Goal: Task Accomplishment & Management: Manage account settings

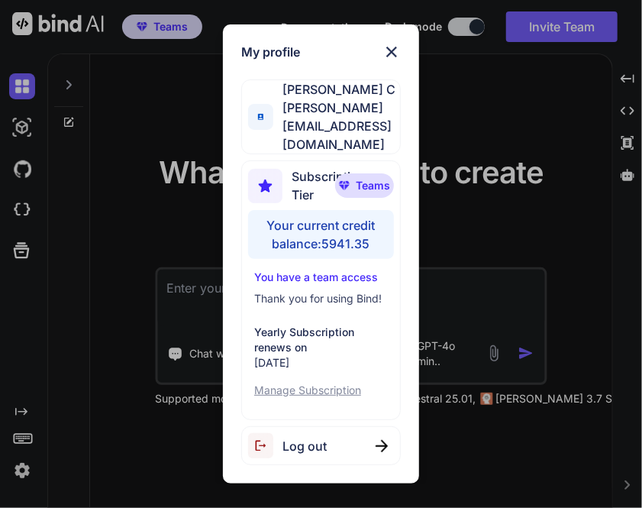
click at [399, 61] on img at bounding box center [392, 52] width 18 height 18
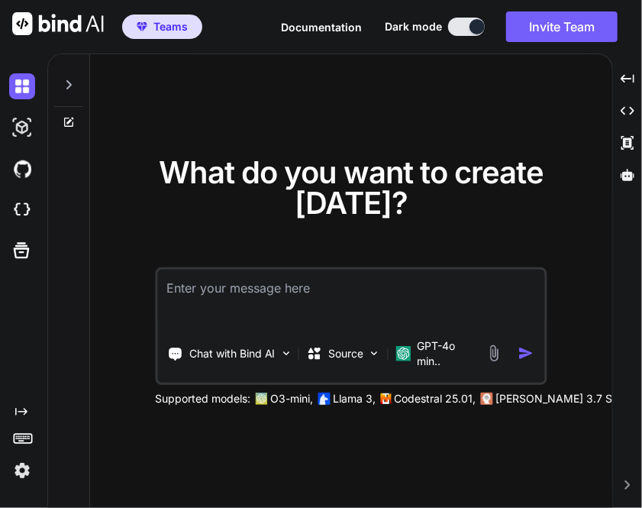
click at [24, 474] on img at bounding box center [22, 471] width 26 height 26
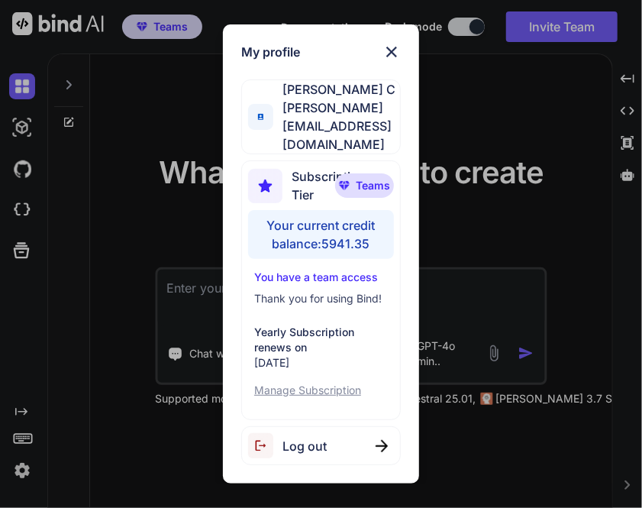
click at [287, 437] on span "Log out" at bounding box center [305, 446] width 44 height 18
type textarea "x"
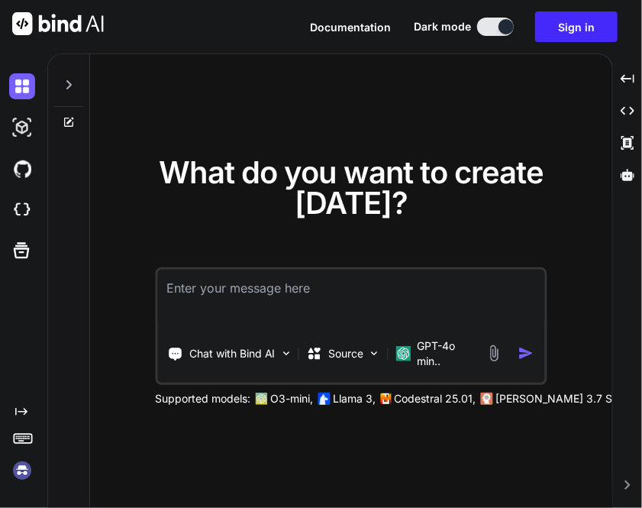
click at [26, 473] on img at bounding box center [22, 471] width 26 height 26
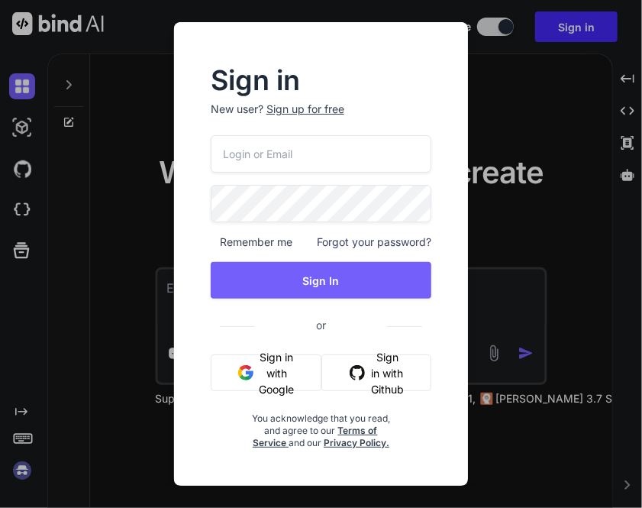
type input "appsumo_7@yopmail.com"
drag, startPoint x: 368, startPoint y: 156, endPoint x: 141, endPoint y: 149, distance: 227.0
click at [141, 149] on div "Sign in New user? Sign up for free appsumo_7@yopmail.com Remember me Forgot you…" at bounding box center [321, 254] width 642 height 508
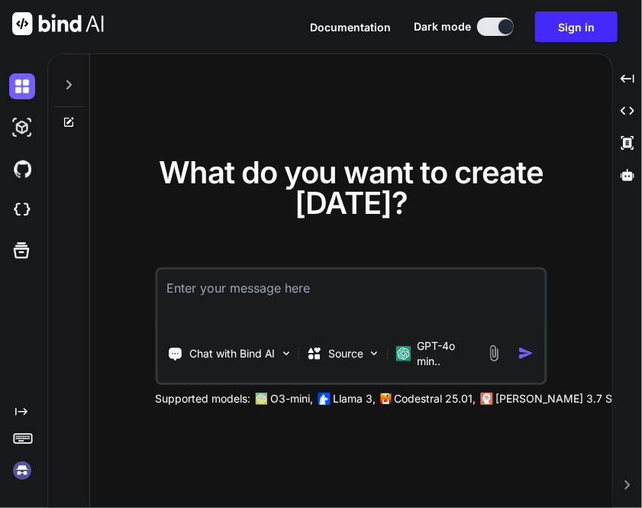
click at [22, 466] on img at bounding box center [22, 471] width 26 height 26
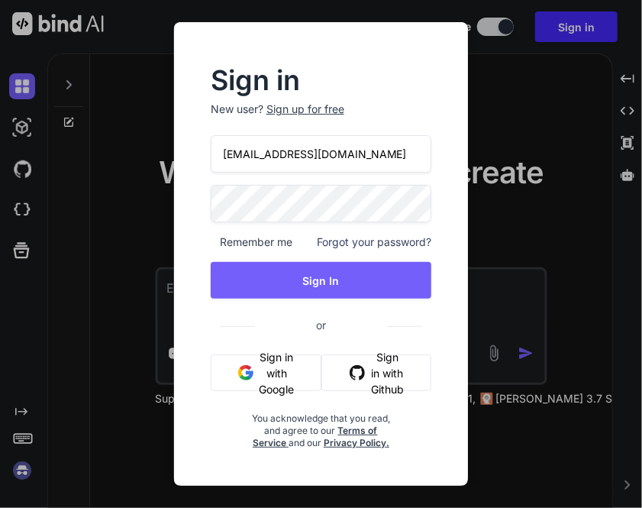
click at [365, 157] on input "appsumo_7@yopmail.com" at bounding box center [322, 153] width 222 height 37
type input "a"
type input "app3@yopmail.com"
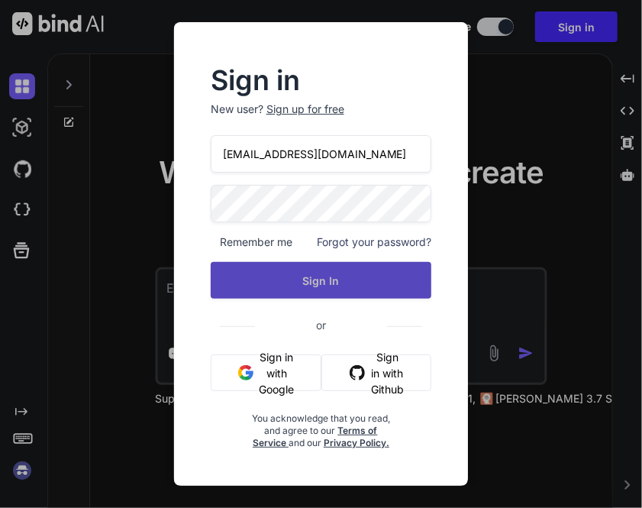
click at [254, 267] on button "Sign In" at bounding box center [322, 280] width 222 height 37
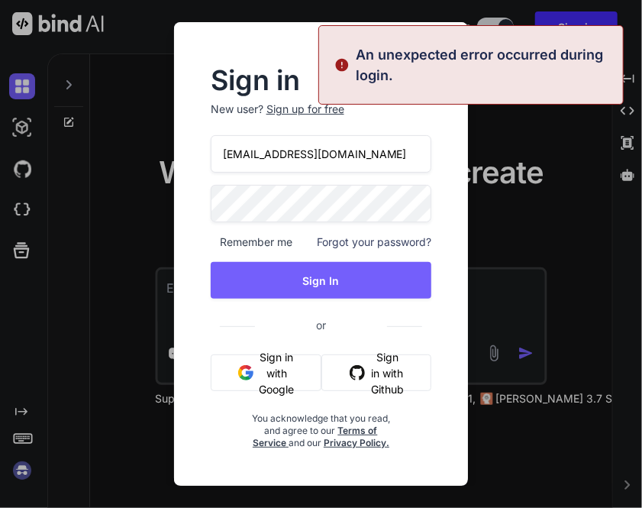
click at [203, 205] on div "Sign in New user? Sign up for free app3@yopmail.com Remember me Forgot your pas…" at bounding box center [321, 258] width 270 height 381
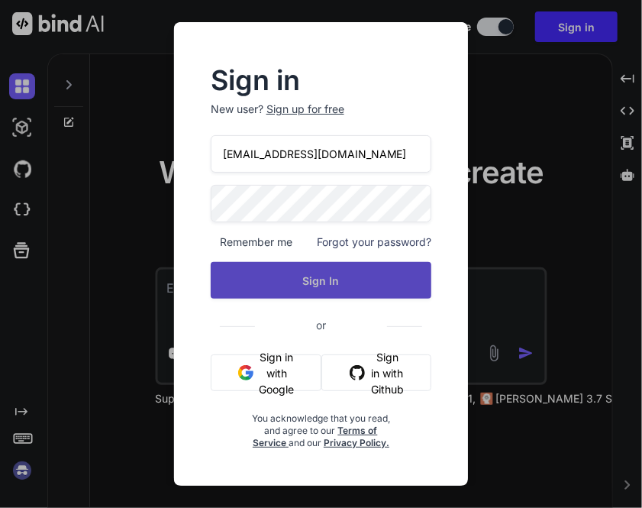
click at [219, 280] on button "Sign In" at bounding box center [322, 280] width 222 height 37
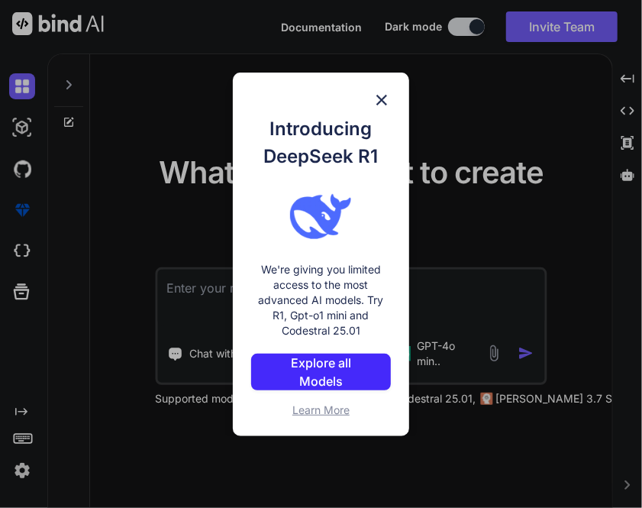
click at [214, 116] on div "Introducing DeepSeek R1 We're giving you limited access to the most advanced AI…" at bounding box center [321, 254] width 642 height 508
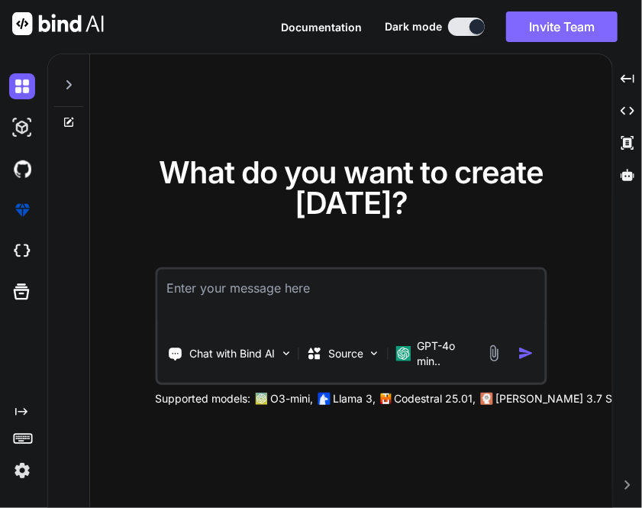
click at [558, 27] on button "Invite Team" at bounding box center [562, 26] width 112 height 31
type textarea "x"
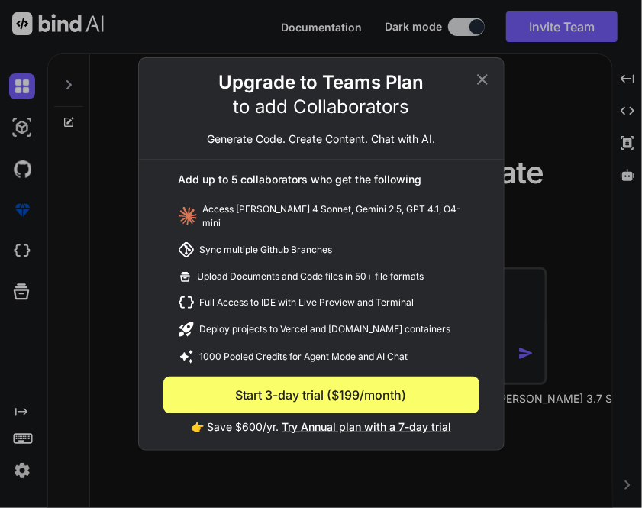
click at [345, 399] on button "Start 3-day trial ($199/month)" at bounding box center [321, 395] width 316 height 37
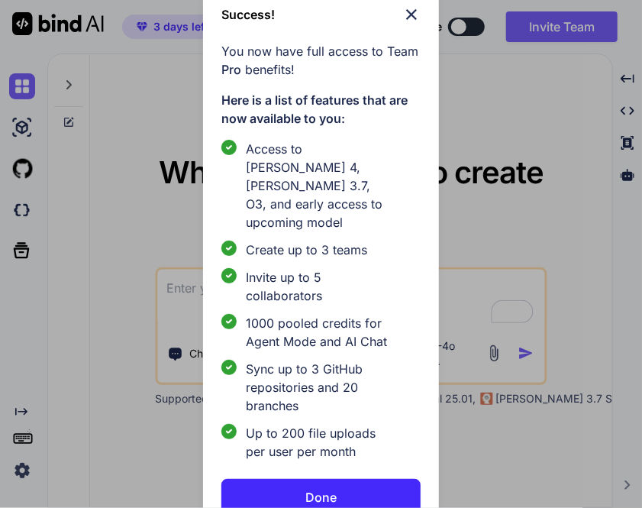
click at [341, 502] on div "Success! You now have full access to Team Pro benefits! Here is a list of featu…" at bounding box center [320, 260] width 235 height 547
click at [339, 483] on button "Done" at bounding box center [321, 497] width 199 height 37
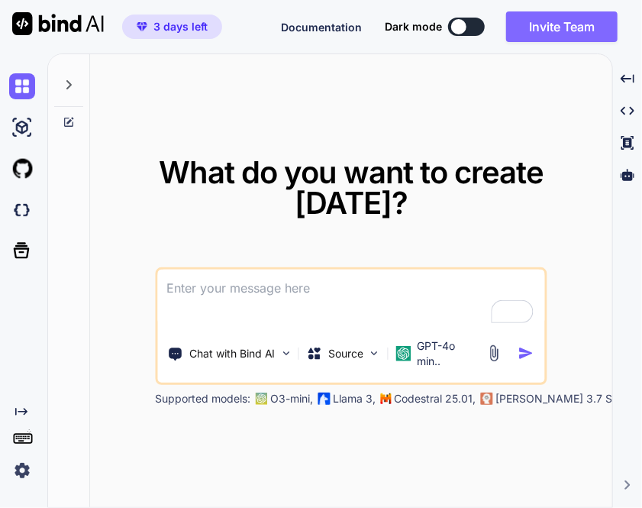
click at [574, 30] on button "Invite Team" at bounding box center [562, 26] width 112 height 31
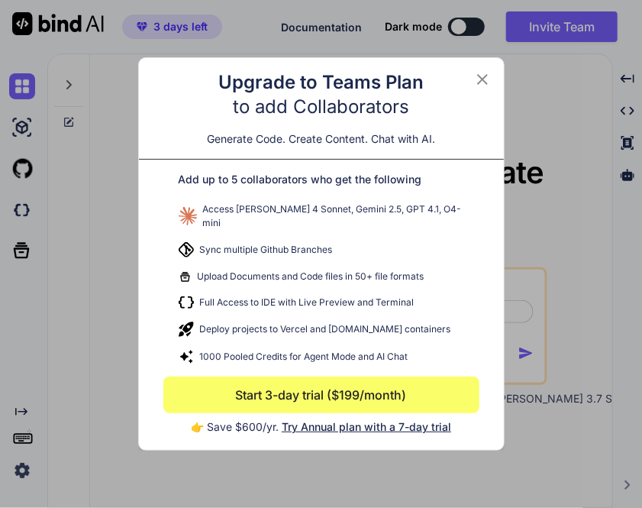
click at [483, 80] on icon at bounding box center [483, 79] width 18 height 18
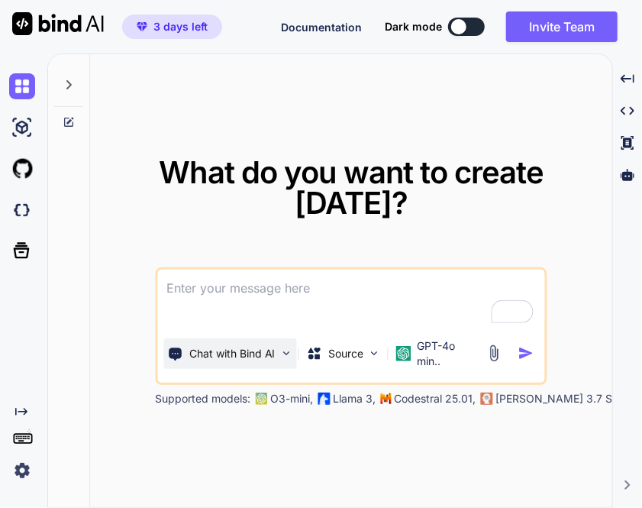
click at [230, 366] on div "Chat with Bind AI" at bounding box center [229, 353] width 133 height 31
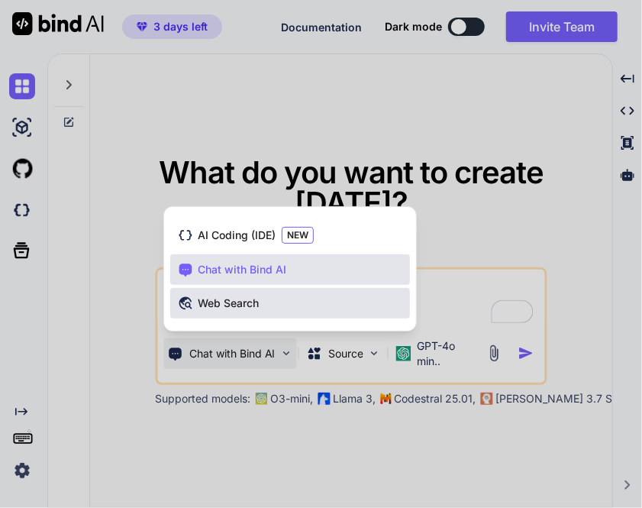
click at [228, 294] on div "Web Search" at bounding box center [290, 303] width 240 height 31
type textarea "x"
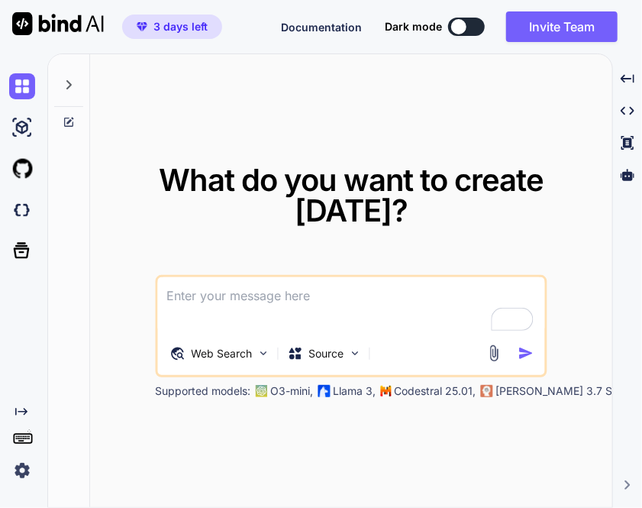
click at [296, 295] on textarea "To enrich screen reader interactions, please activate Accessibility in Grammarl…" at bounding box center [350, 305] width 387 height 57
type textarea "h"
type textarea "x"
type textarea "hi"
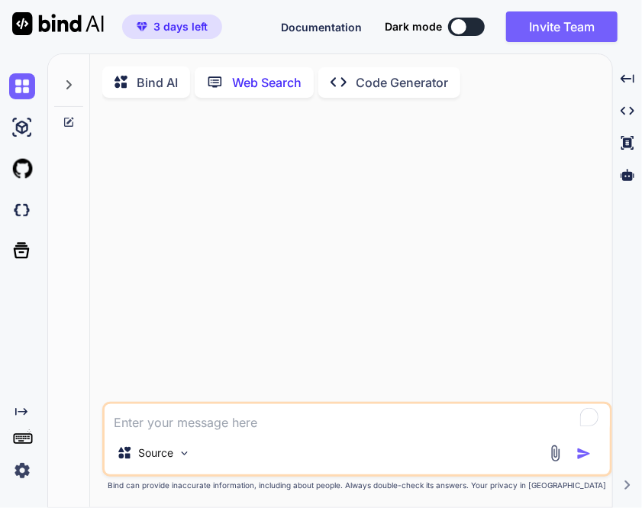
scroll to position [5, 0]
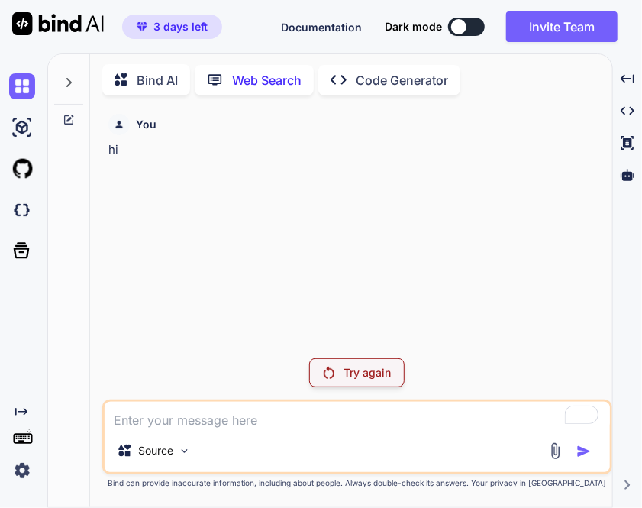
click at [28, 469] on img at bounding box center [22, 471] width 26 height 26
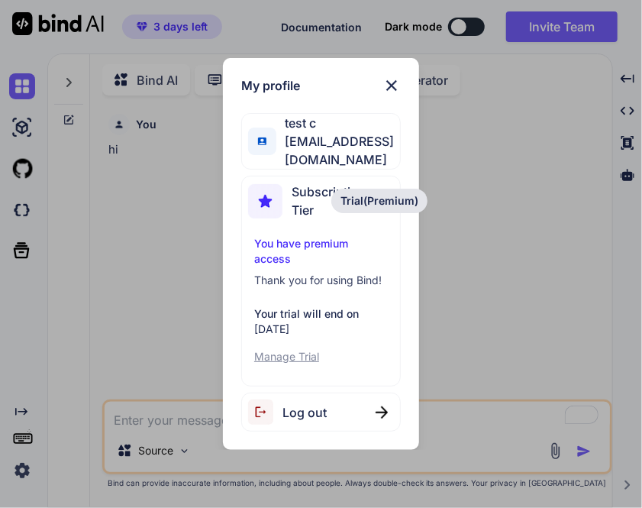
click at [322, 403] on span "Log out" at bounding box center [305, 412] width 44 height 18
type textarea "x"
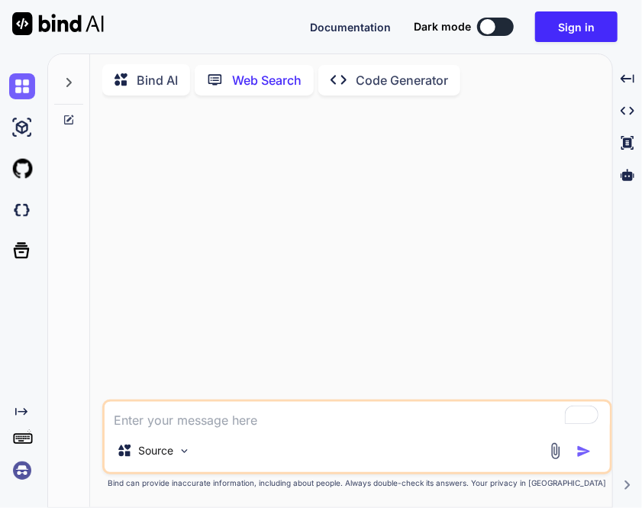
click at [29, 471] on img at bounding box center [22, 471] width 26 height 26
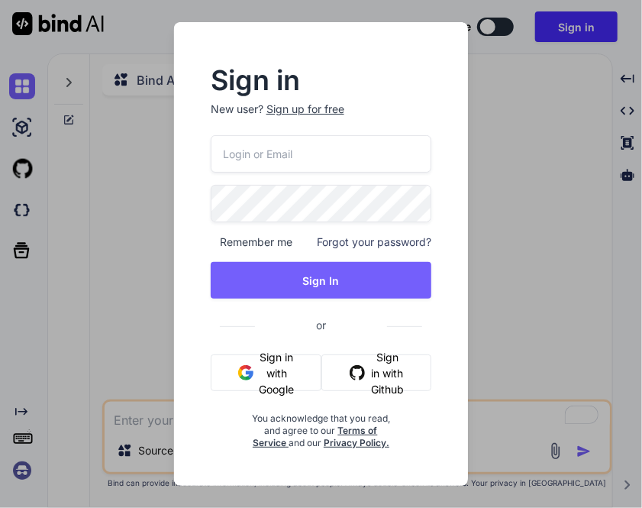
type input "appsumo_7@yopmail.com"
drag, startPoint x: 368, startPoint y: 152, endPoint x: 72, endPoint y: 137, distance: 296.8
click at [72, 137] on div "Sign in New user? Sign up for free appsumo_7@yopmail.com Remember me Forgot you…" at bounding box center [321, 254] width 642 height 508
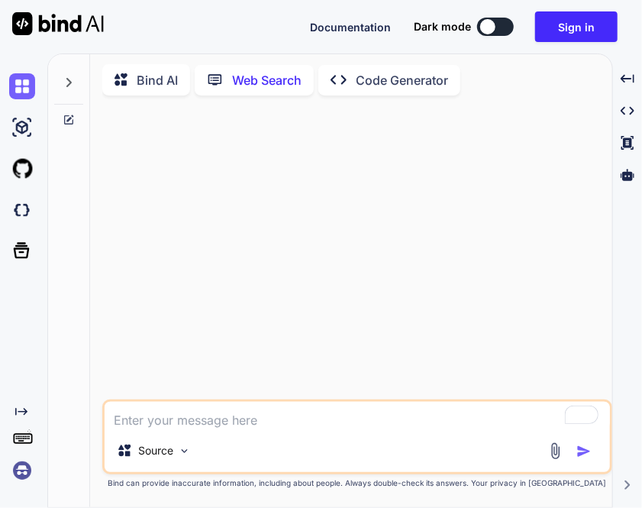
click at [26, 476] on img at bounding box center [22, 471] width 26 height 26
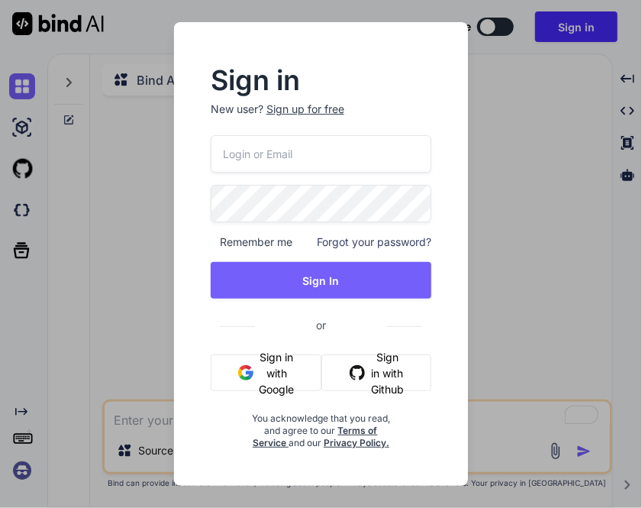
type input "appsumo_7@yopmail.com"
click at [367, 149] on input "appsumo_7@yopmail.com" at bounding box center [322, 153] width 222 height 37
drag, startPoint x: 367, startPoint y: 149, endPoint x: 228, endPoint y: 151, distance: 139.0
click at [228, 151] on input "appsumo_7@yopmail.com" at bounding box center [322, 153] width 222 height 37
click at [252, 154] on input "app33@yopmail.com" at bounding box center [322, 153] width 222 height 37
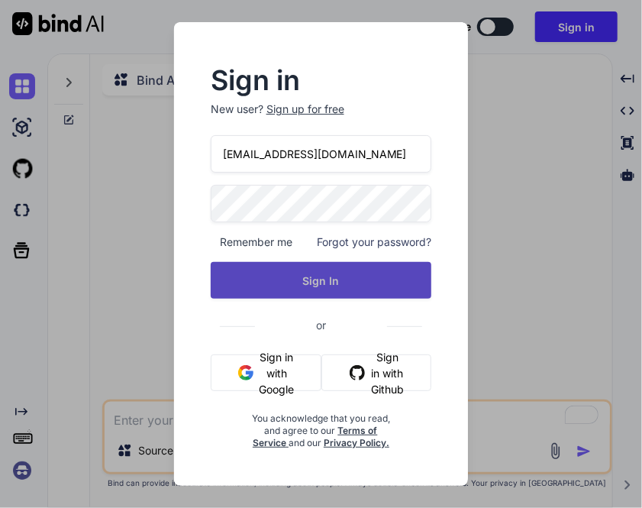
type input "app3@yopmail.com"
click at [296, 282] on button "Sign In" at bounding box center [322, 280] width 222 height 37
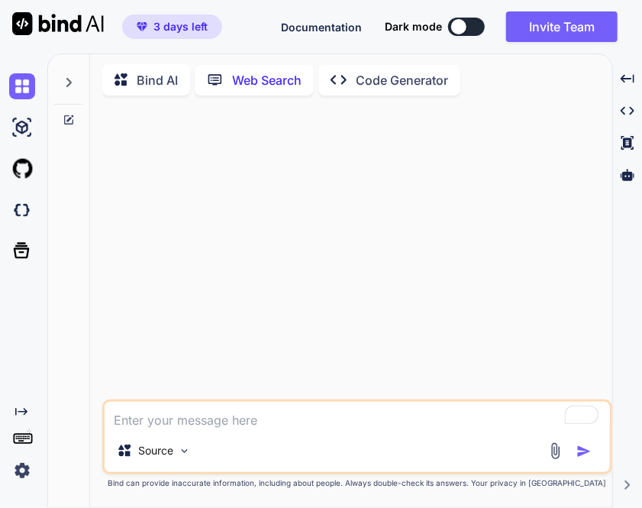
click at [241, 429] on textarea "To enrich screen reader interactions, please activate Accessibility in Grammarl…" at bounding box center [358, 415] width 506 height 27
type textarea "x"
type textarea "h"
type textarea "x"
type textarea "hi"
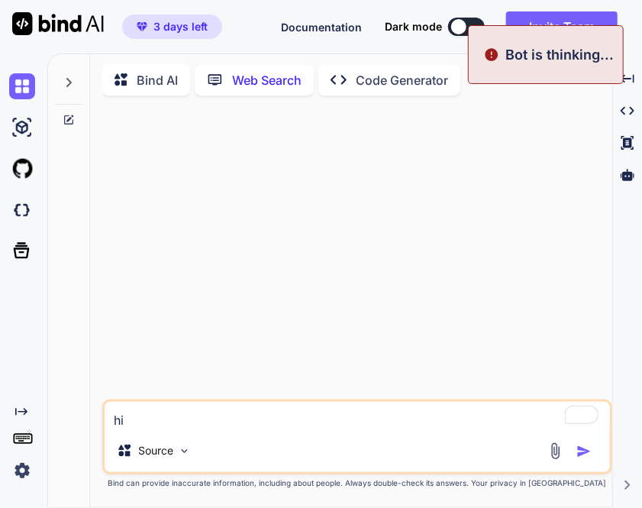
type textarea "x"
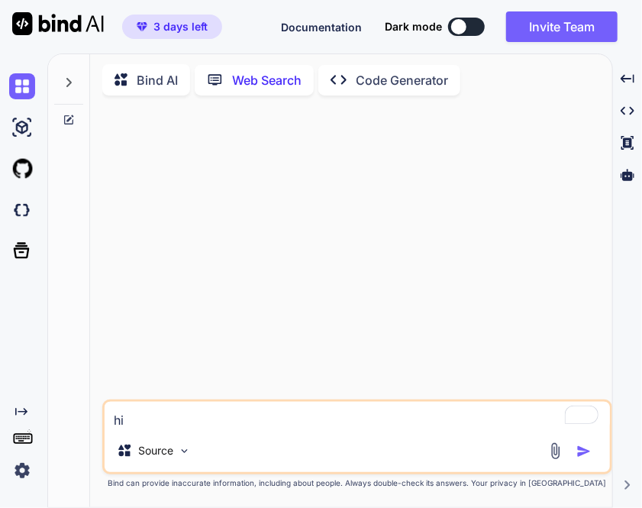
click at [171, 425] on textarea "hi" at bounding box center [358, 415] width 506 height 27
type textarea "x"
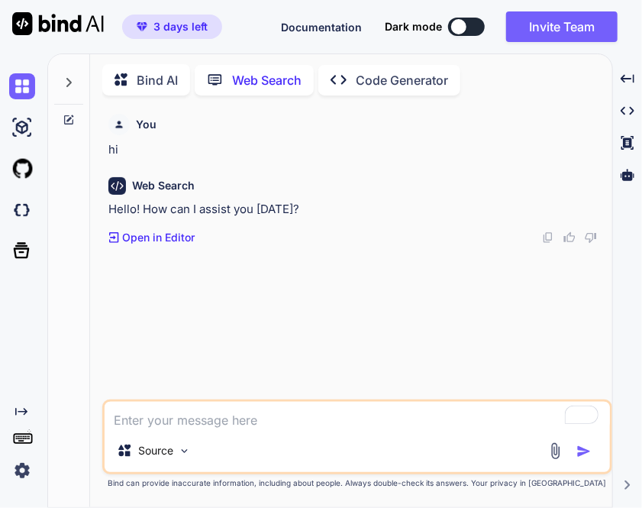
click at [26, 472] on img at bounding box center [22, 471] width 26 height 26
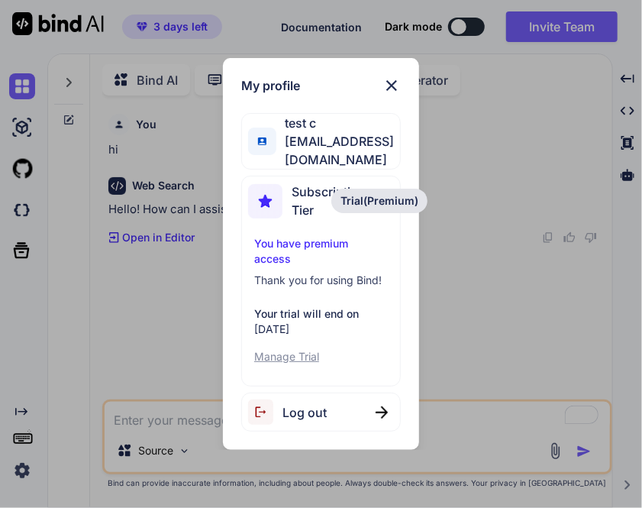
click at [283, 408] on div "Log out" at bounding box center [287, 412] width 79 height 25
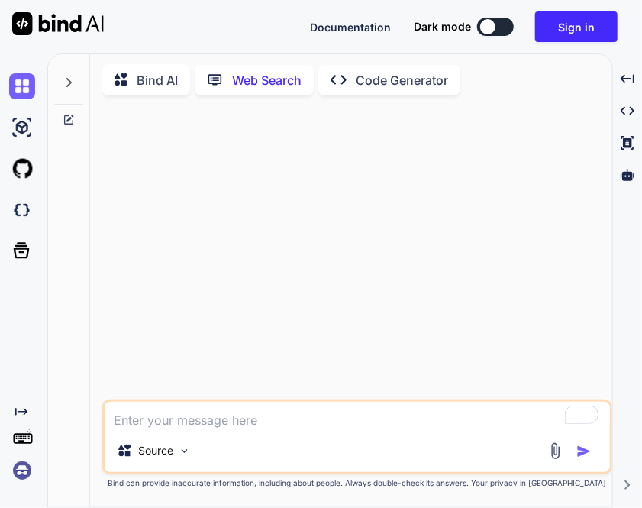
click at [20, 470] on img at bounding box center [22, 471] width 26 height 26
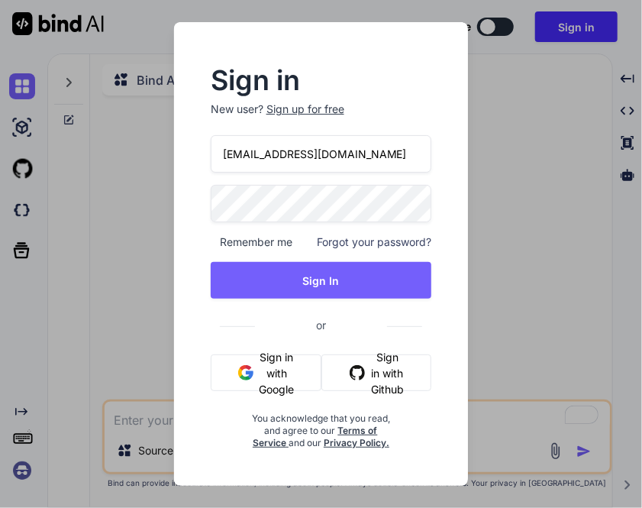
drag, startPoint x: 358, startPoint y: 156, endPoint x: 238, endPoint y: 183, distance: 123.8
click at [238, 183] on div "appsumo_7@yopmail.com Remember me Forgot your password? Sign In or Sign in with…" at bounding box center [322, 292] width 222 height 314
type input "appsumo_5@yopmail.com"
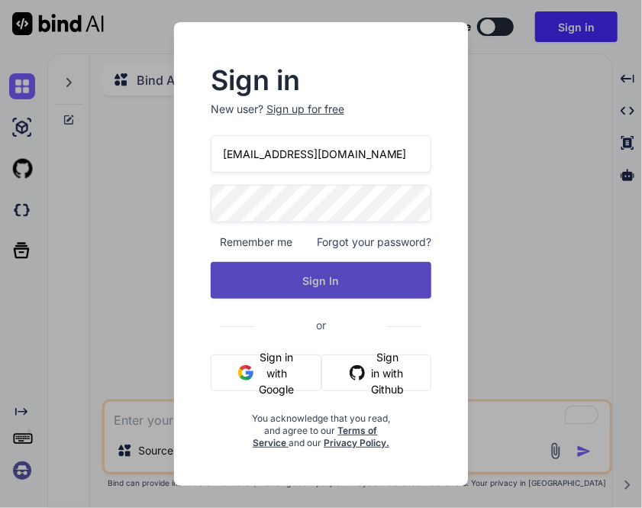
click at [306, 285] on button "Sign In" at bounding box center [322, 280] width 222 height 37
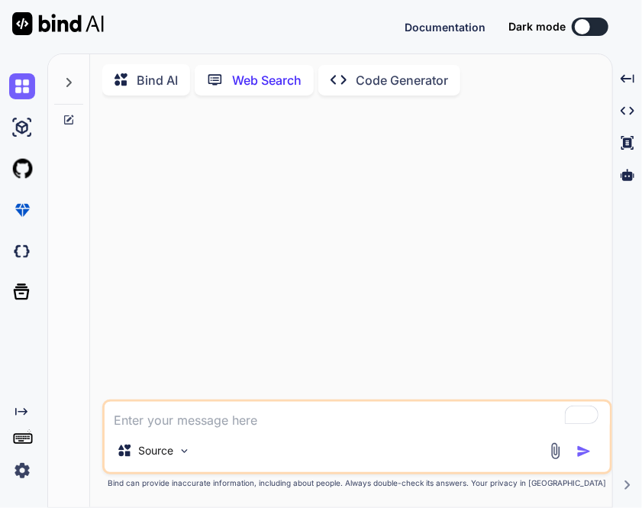
click at [224, 419] on textarea "To enrich screen reader interactions, please activate Accessibility in Grammarl…" at bounding box center [358, 415] width 506 height 27
type textarea "hi"
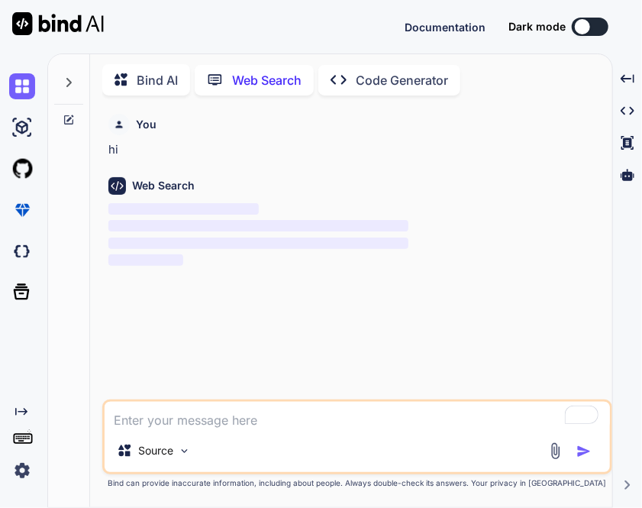
click at [29, 474] on img at bounding box center [22, 471] width 26 height 26
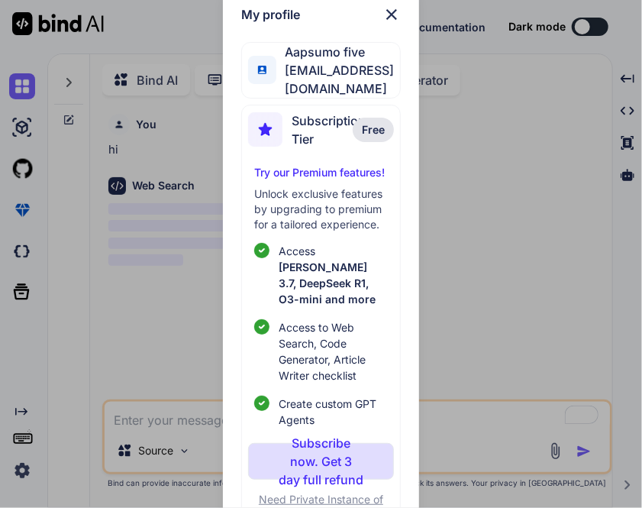
click at [170, 220] on div "My profile Aapsumo five appsumo_5@yopmail.com Subscription Tier Free Try our Pr…" at bounding box center [321, 254] width 642 height 508
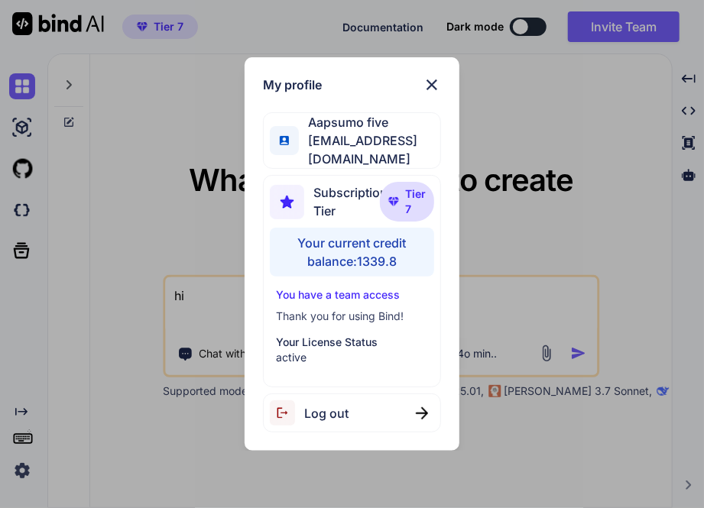
click at [432, 94] on img at bounding box center [431, 85] width 18 height 18
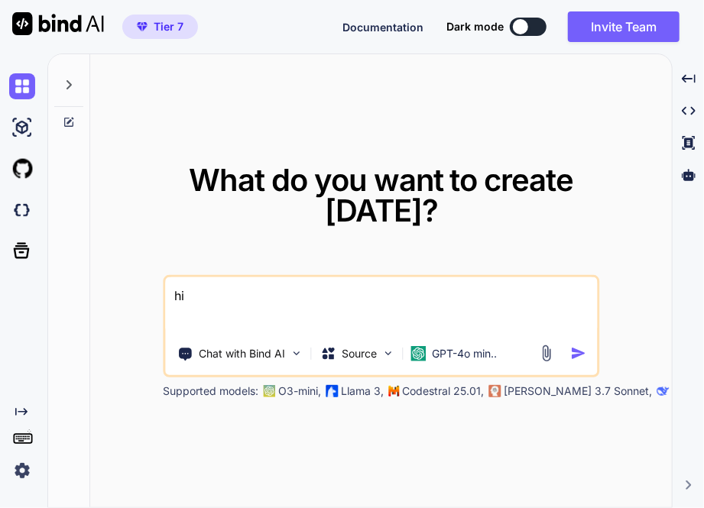
click at [14, 477] on img at bounding box center [22, 471] width 26 height 26
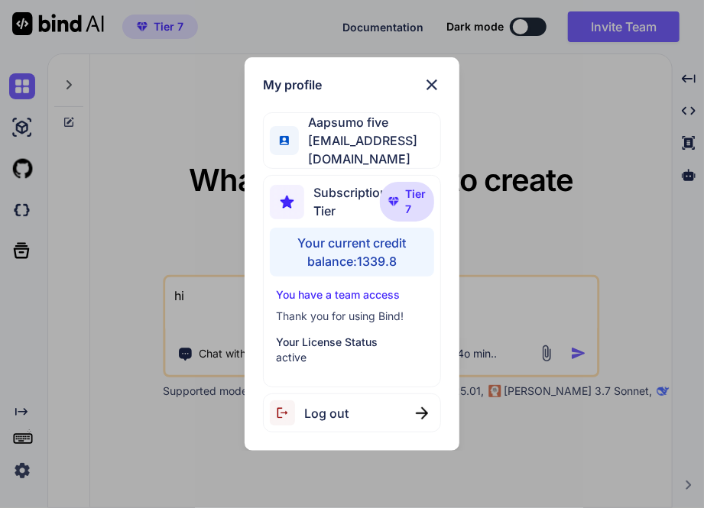
click at [147, 230] on div "My profile Aapsumo five [EMAIL_ADDRESS][DOMAIN_NAME] Subscription Tier Tier 7 Y…" at bounding box center [352, 254] width 704 height 508
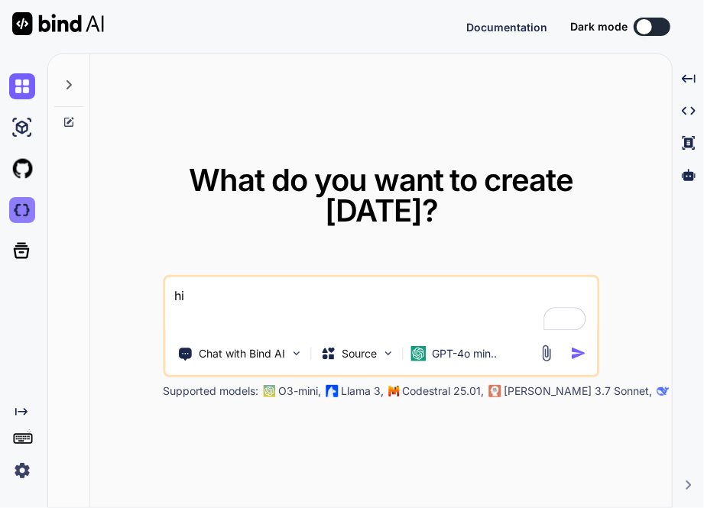
type textarea "x"
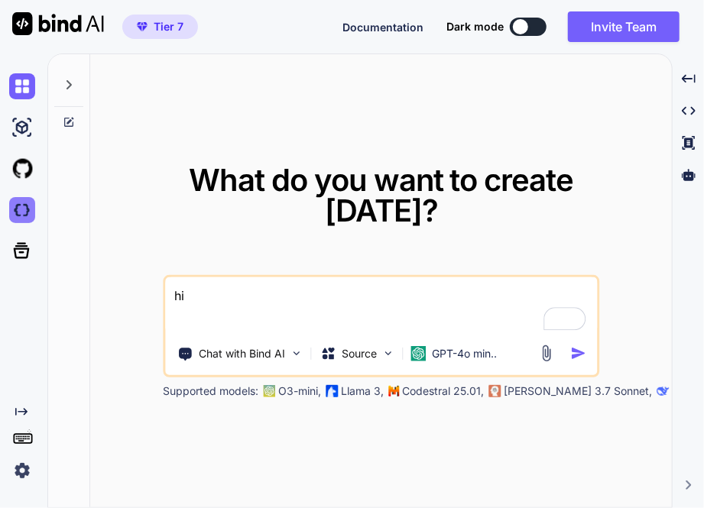
click at [28, 209] on img at bounding box center [22, 210] width 26 height 26
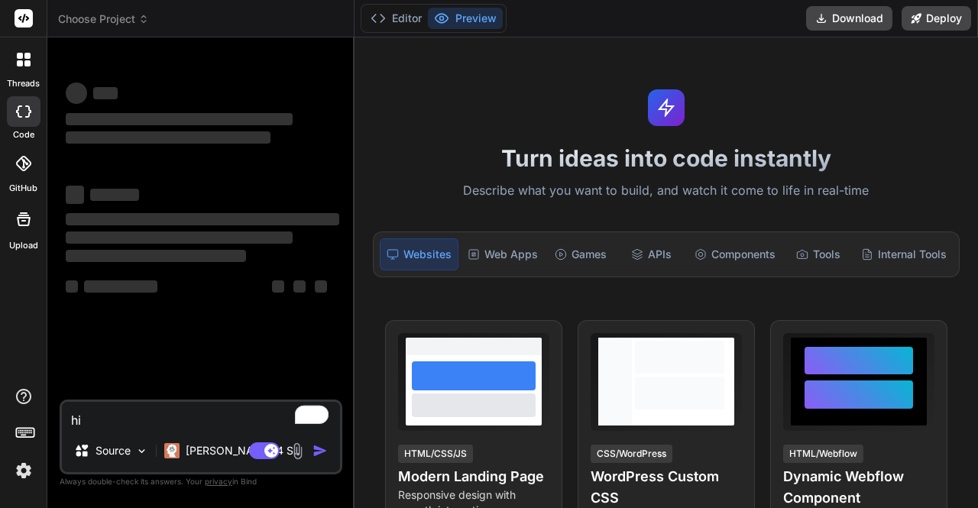
type textarea "x"
type textarea "hi"
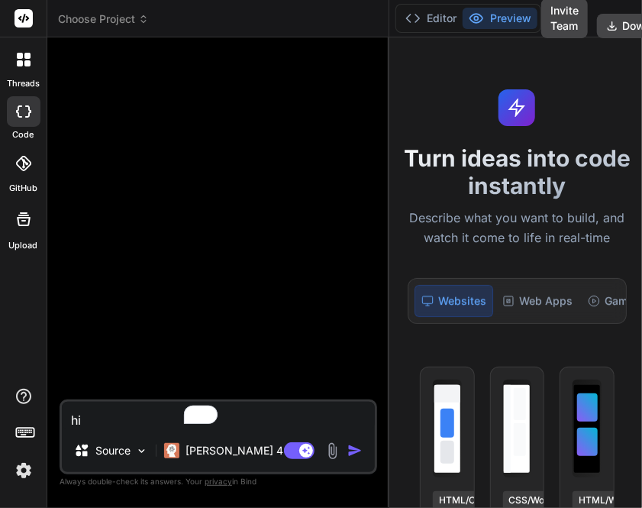
drag, startPoint x: 243, startPoint y: 304, endPoint x: 367, endPoint y: 315, distance: 125.0
click at [367, 315] on div "Bind AI Web Search Created with Pixso. Code Generator hi Source [PERSON_NAME] 4…" at bounding box center [218, 272] width 342 height 471
click at [147, 421] on textarea "hi" at bounding box center [218, 415] width 313 height 27
type textarea "x"
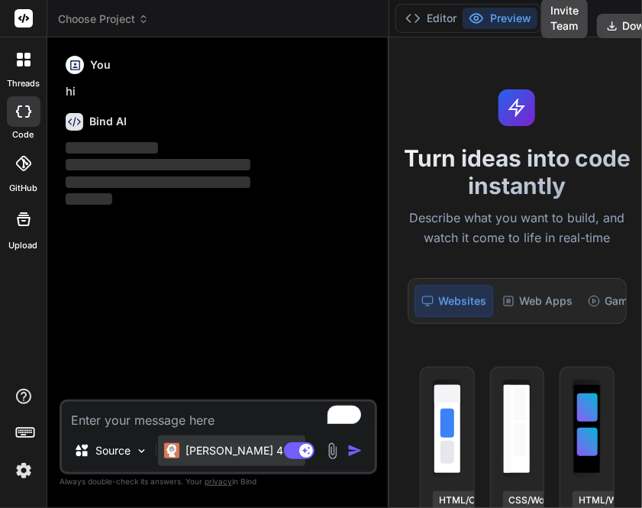
click at [222, 447] on p "[PERSON_NAME] 4 S.." at bounding box center [243, 450] width 114 height 15
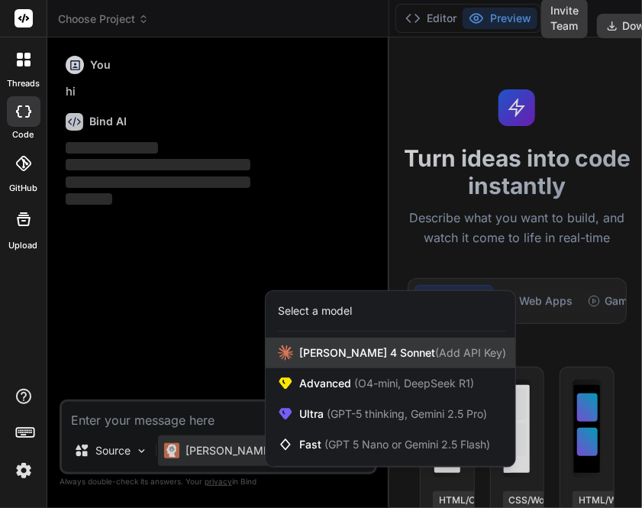
click at [312, 352] on span "[PERSON_NAME] 4 Sonnet (Add API Key)" at bounding box center [402, 352] width 207 height 15
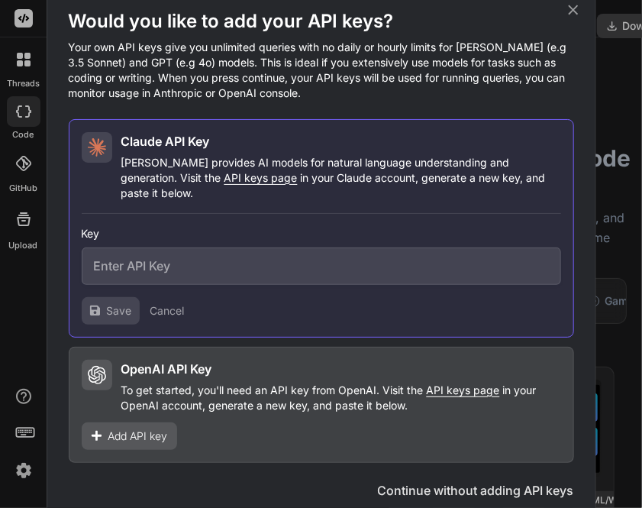
click at [576, 15] on icon at bounding box center [573, 10] width 10 height 10
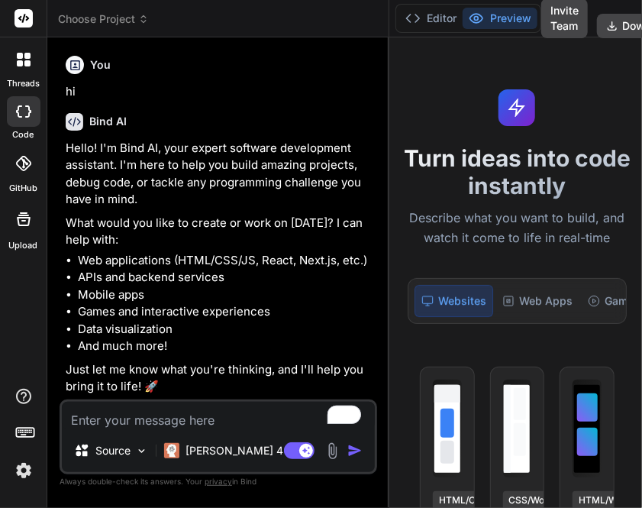
type textarea "x"
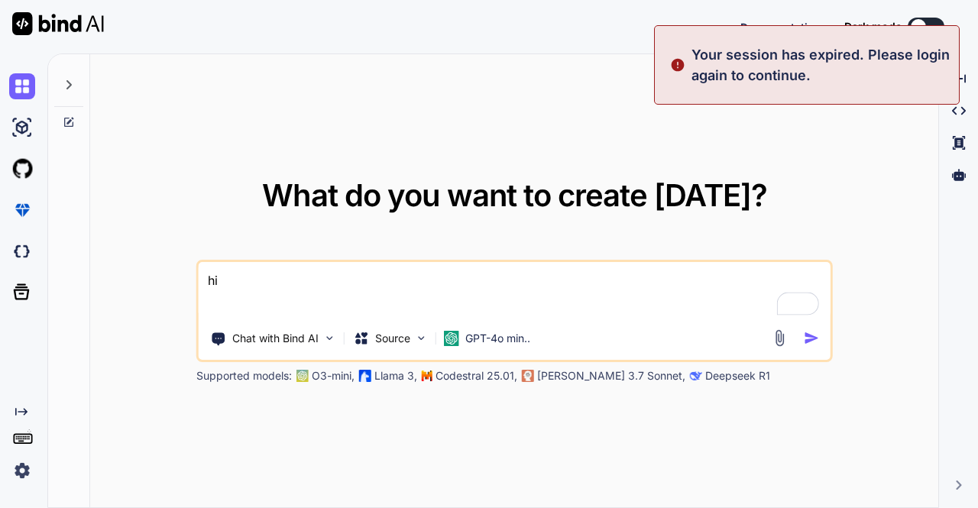
type textarea "x"
click at [24, 474] on img at bounding box center [22, 471] width 26 height 26
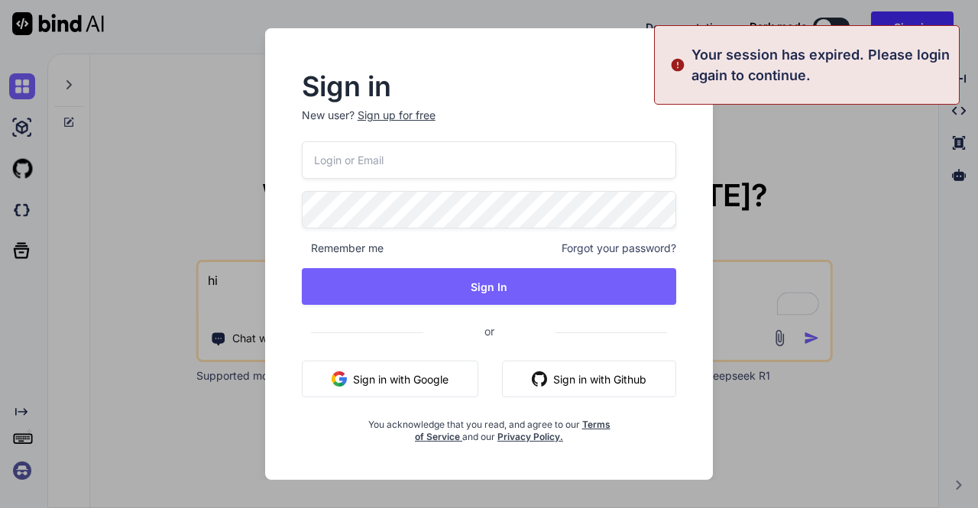
type input "appsumo_5@yopmail.com"
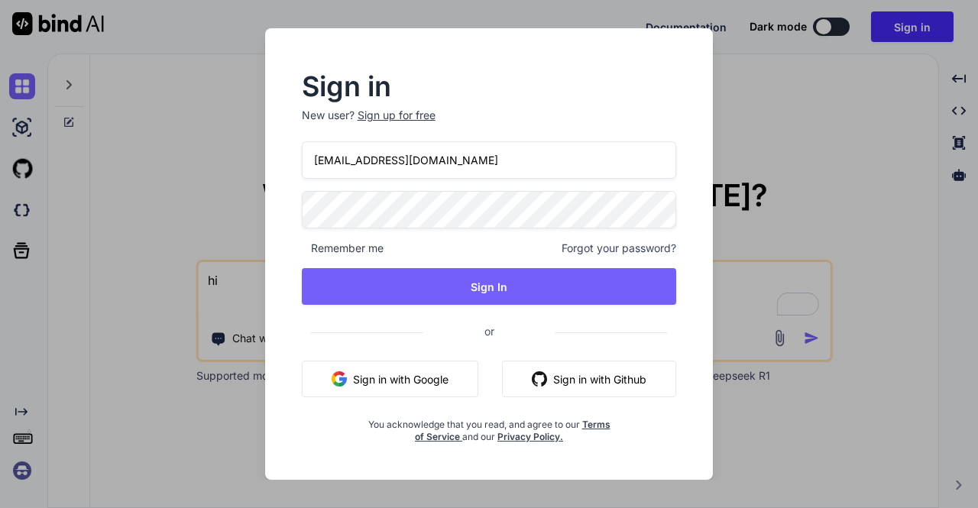
drag, startPoint x: 473, startPoint y: 164, endPoint x: 271, endPoint y: 164, distance: 201.7
click at [271, 164] on div "Sign in New user? Sign up for free appsumo_5@yopmail.com Remember me Forgot you…" at bounding box center [489, 253] width 448 height 451
click at [336, 163] on input "app33@yopmail.com" at bounding box center [489, 159] width 375 height 37
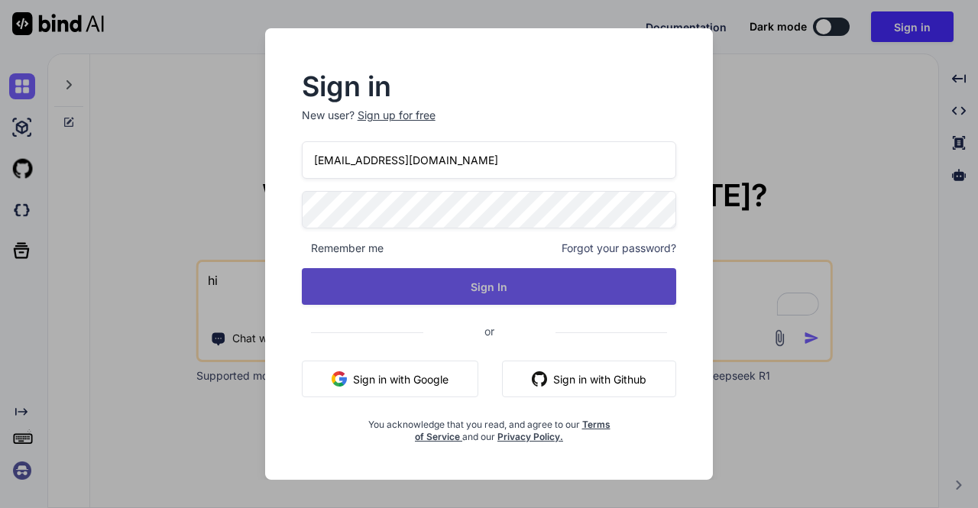
type input "app3@yopmail.com"
click at [481, 284] on button "Sign In" at bounding box center [489, 286] width 375 height 37
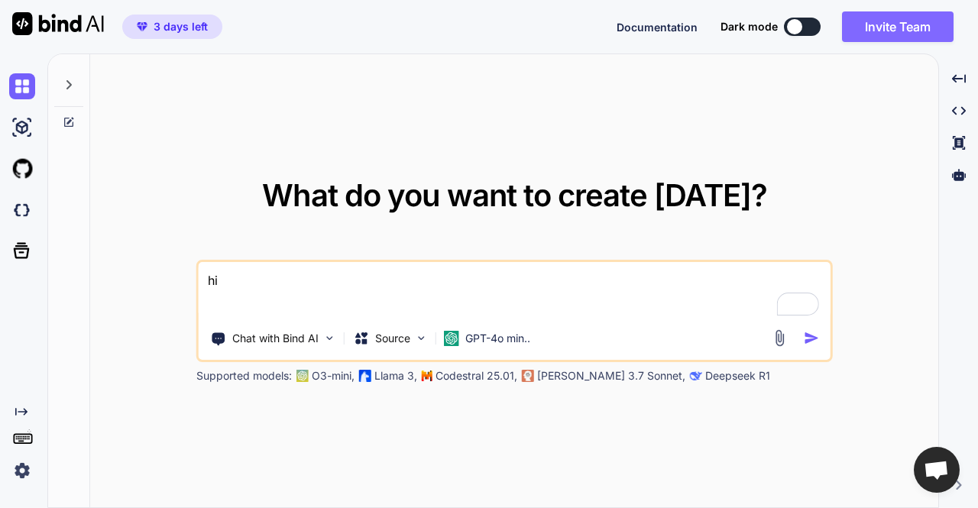
click at [913, 25] on button "Invite Team" at bounding box center [898, 26] width 112 height 31
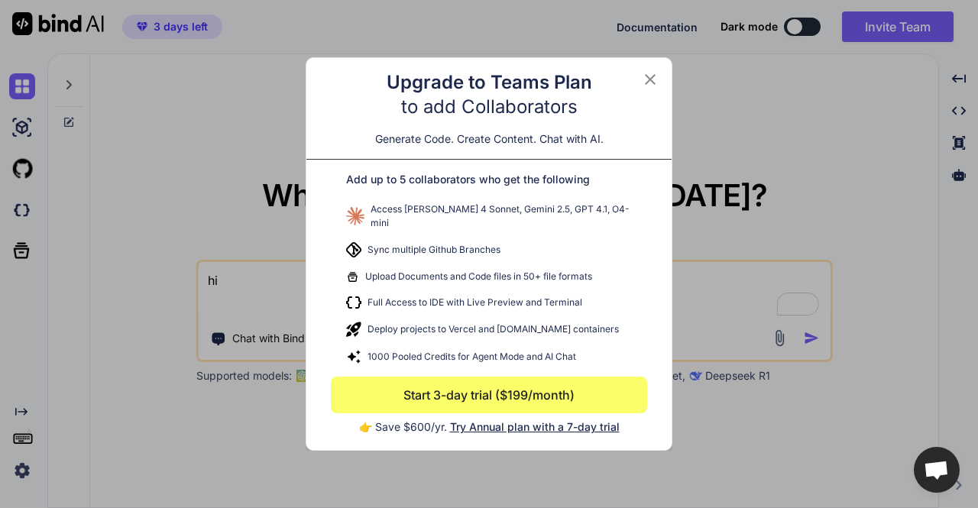
click at [168, 158] on div "Upgrade to Teams Plan to add Collaborators Generate Code. Create Content. Chat …" at bounding box center [489, 254] width 978 height 508
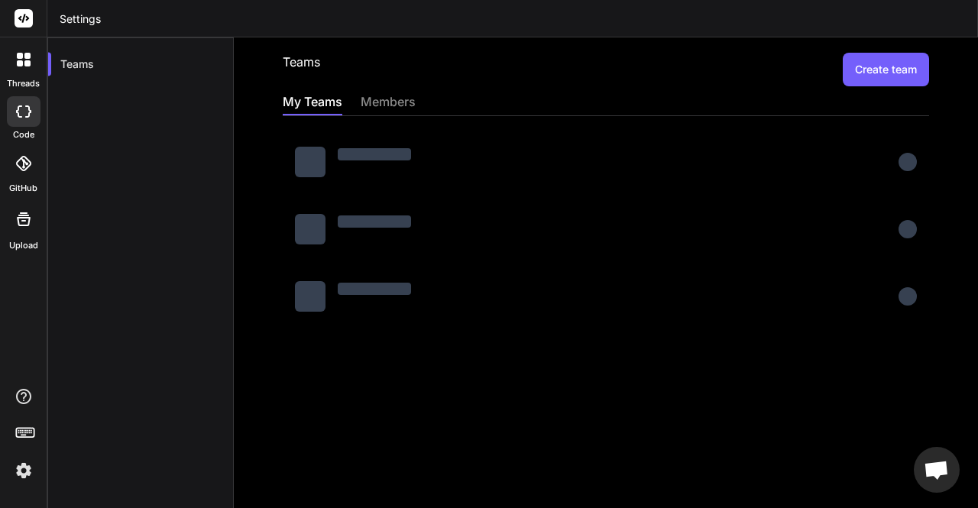
click at [875, 80] on button "Create team" at bounding box center [886, 70] width 86 height 34
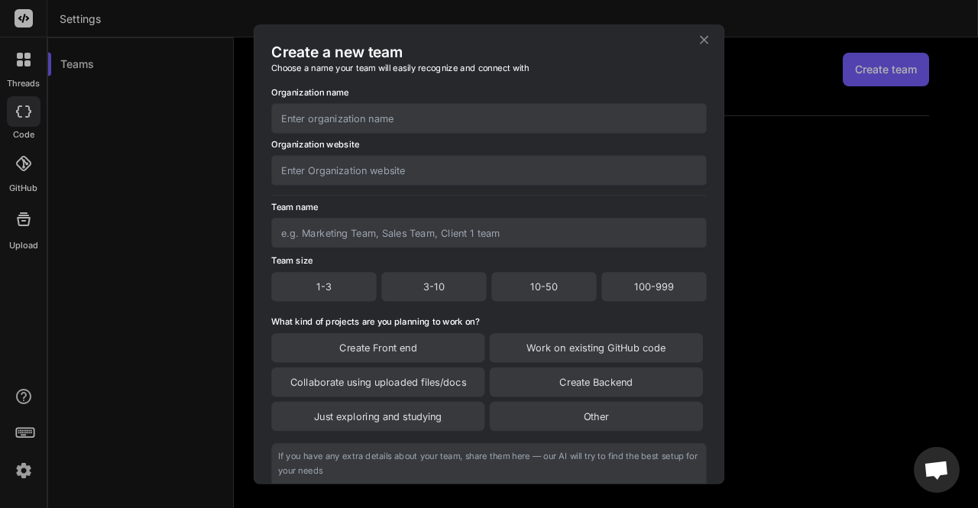
click at [704, 40] on icon at bounding box center [704, 39] width 8 height 8
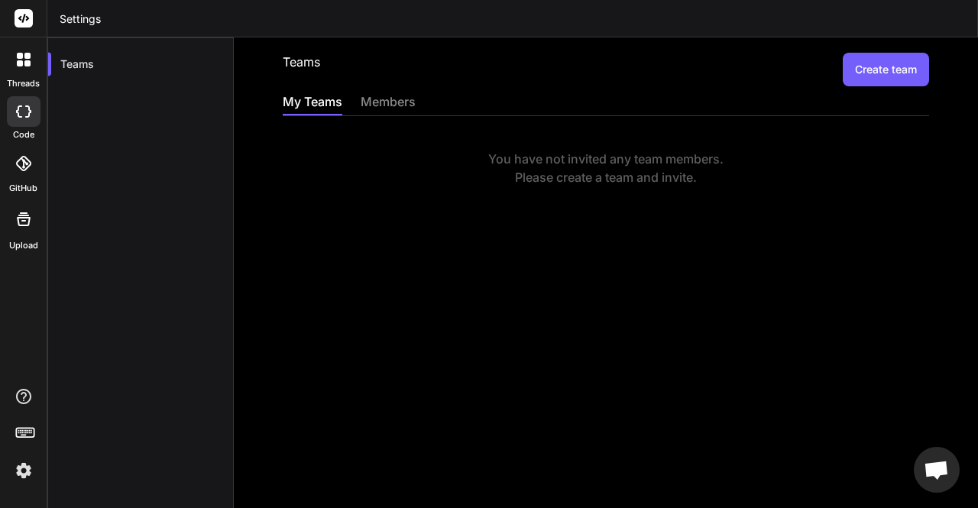
click at [872, 76] on button "Create team" at bounding box center [886, 70] width 86 height 34
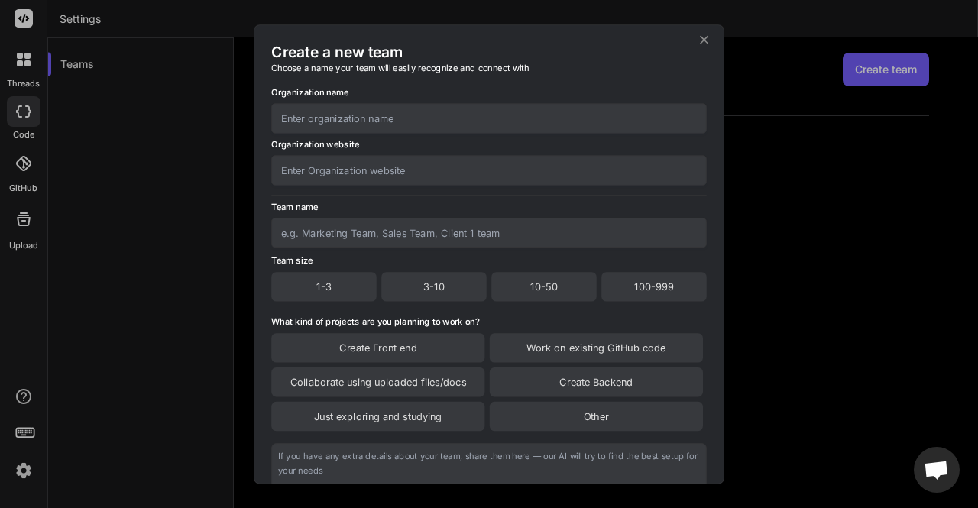
click at [704, 42] on icon at bounding box center [704, 39] width 15 height 15
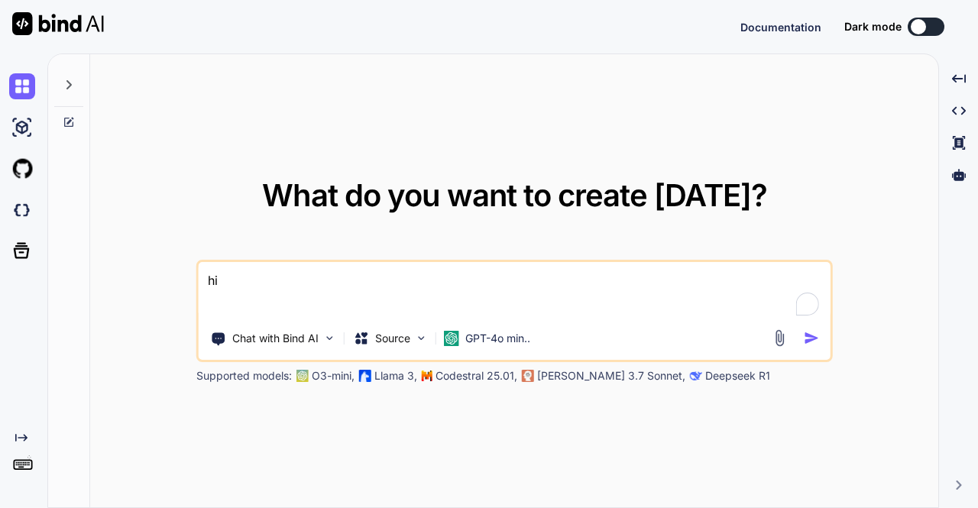
type textarea "x"
